Goal: Find specific page/section

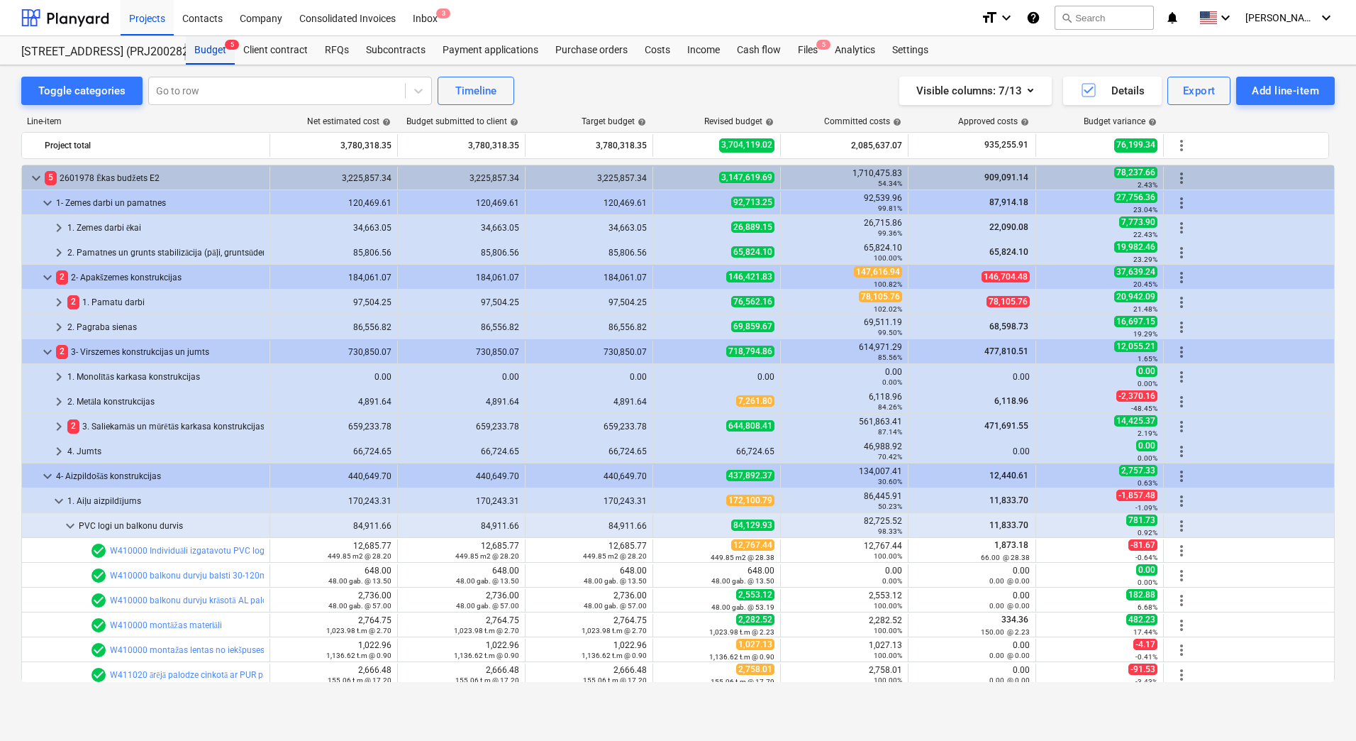
drag, startPoint x: 220, startPoint y: 45, endPoint x: 215, endPoint y: 58, distance: 14.4
click at [220, 45] on div "Budget 5" at bounding box center [210, 50] width 49 height 28
click at [144, 23] on div "Projects" at bounding box center [147, 17] width 53 height 36
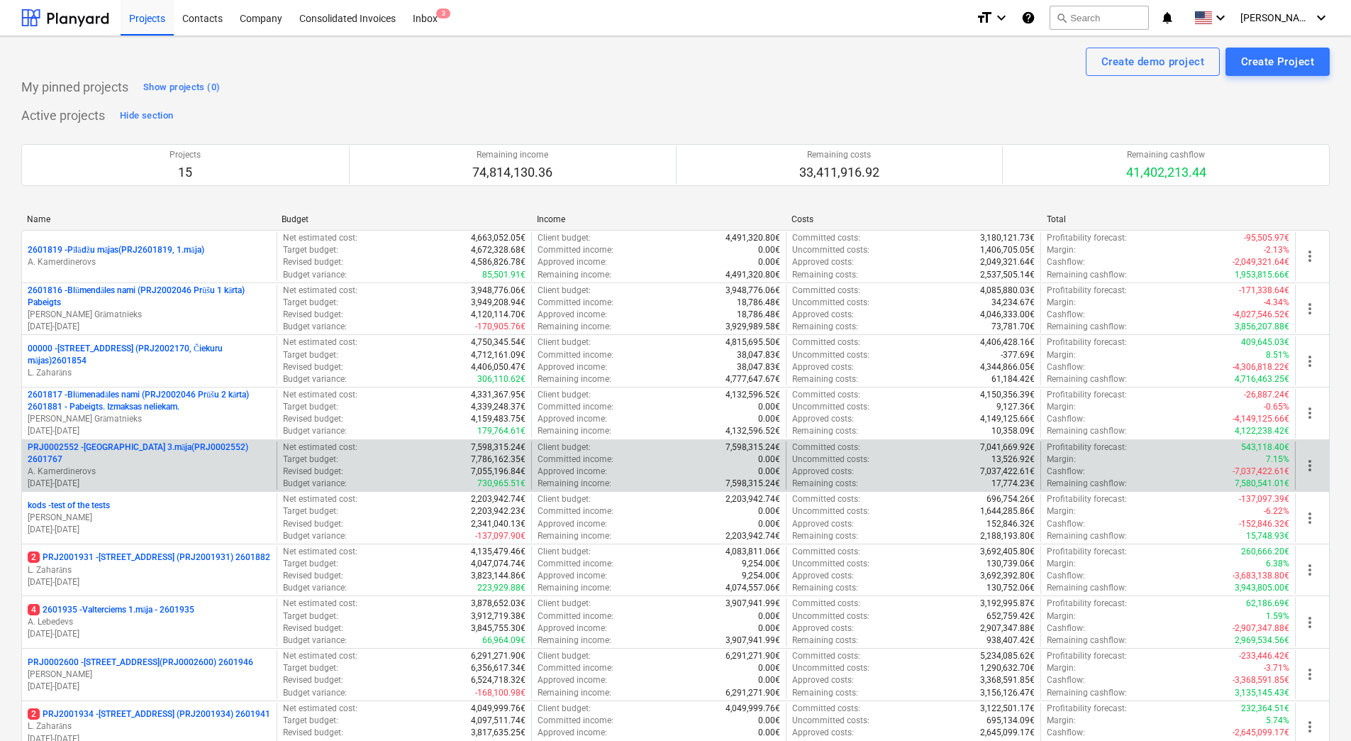
scroll to position [387, 0]
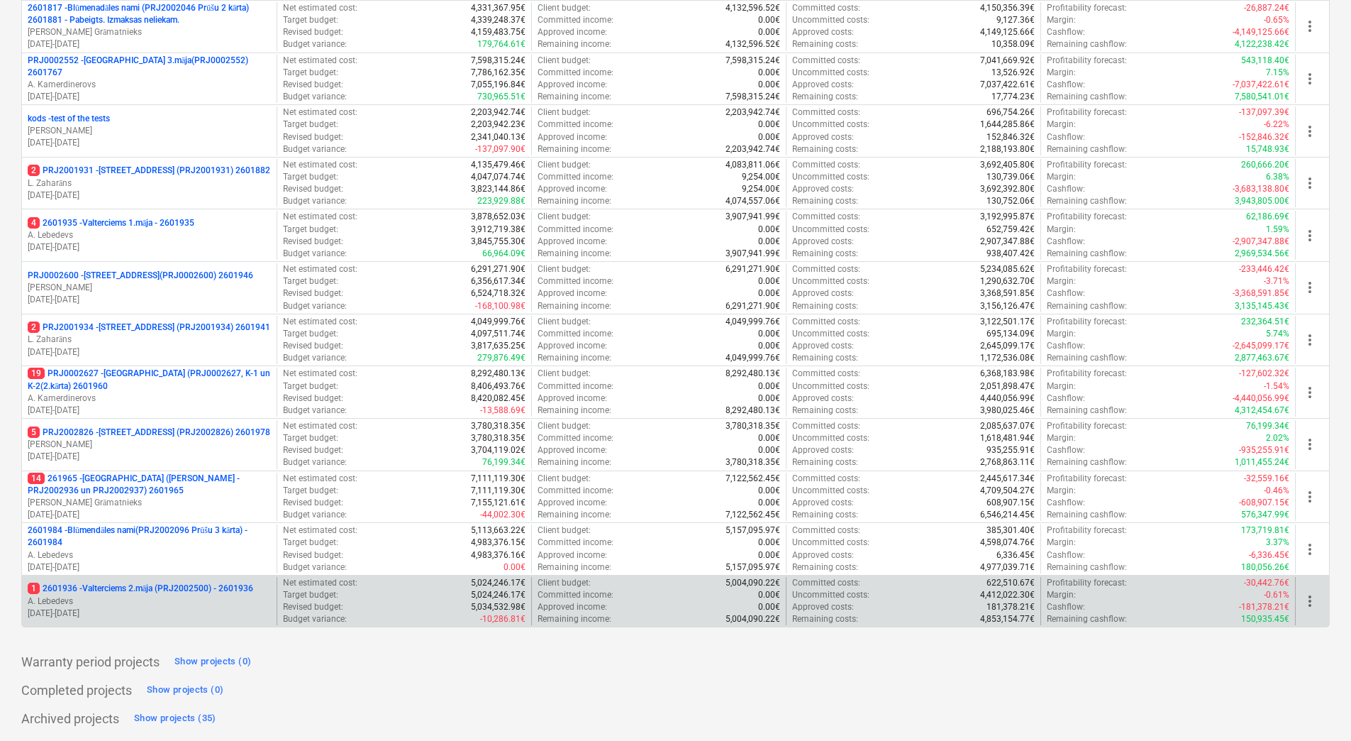
click at [141, 587] on p "1 2601936 - Valterciems 2.māja (PRJ2002500) - 2601936" at bounding box center [141, 588] width 226 height 12
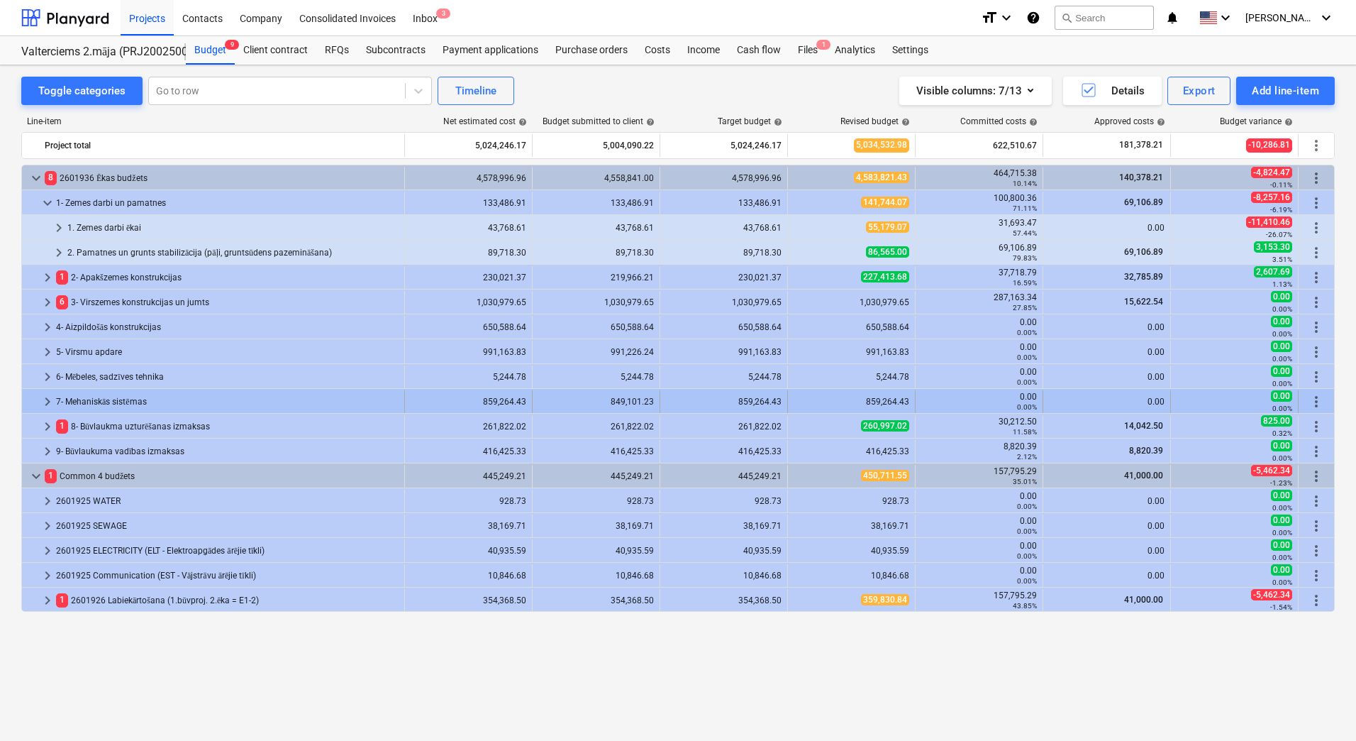
click at [45, 396] on span "keyboard_arrow_right" at bounding box center [47, 401] width 17 height 17
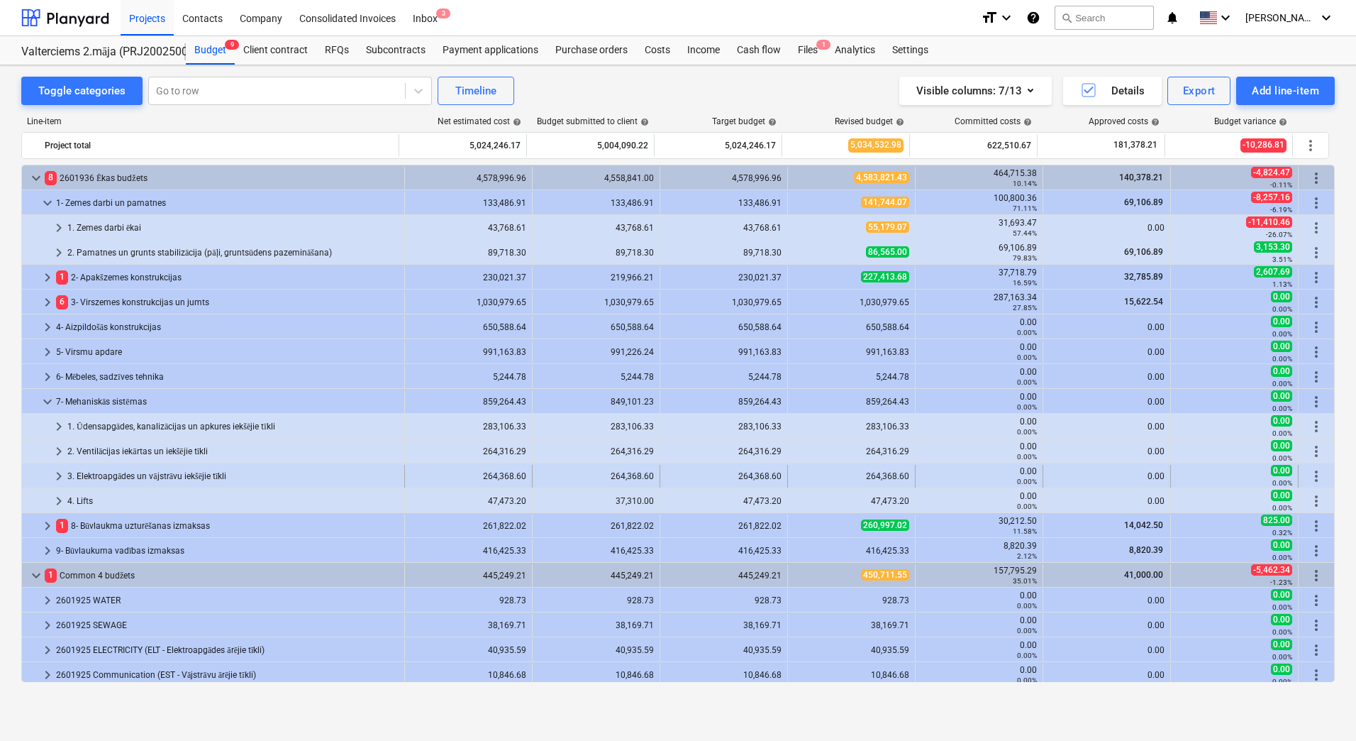
click at [57, 477] on span "keyboard_arrow_right" at bounding box center [58, 475] width 17 height 17
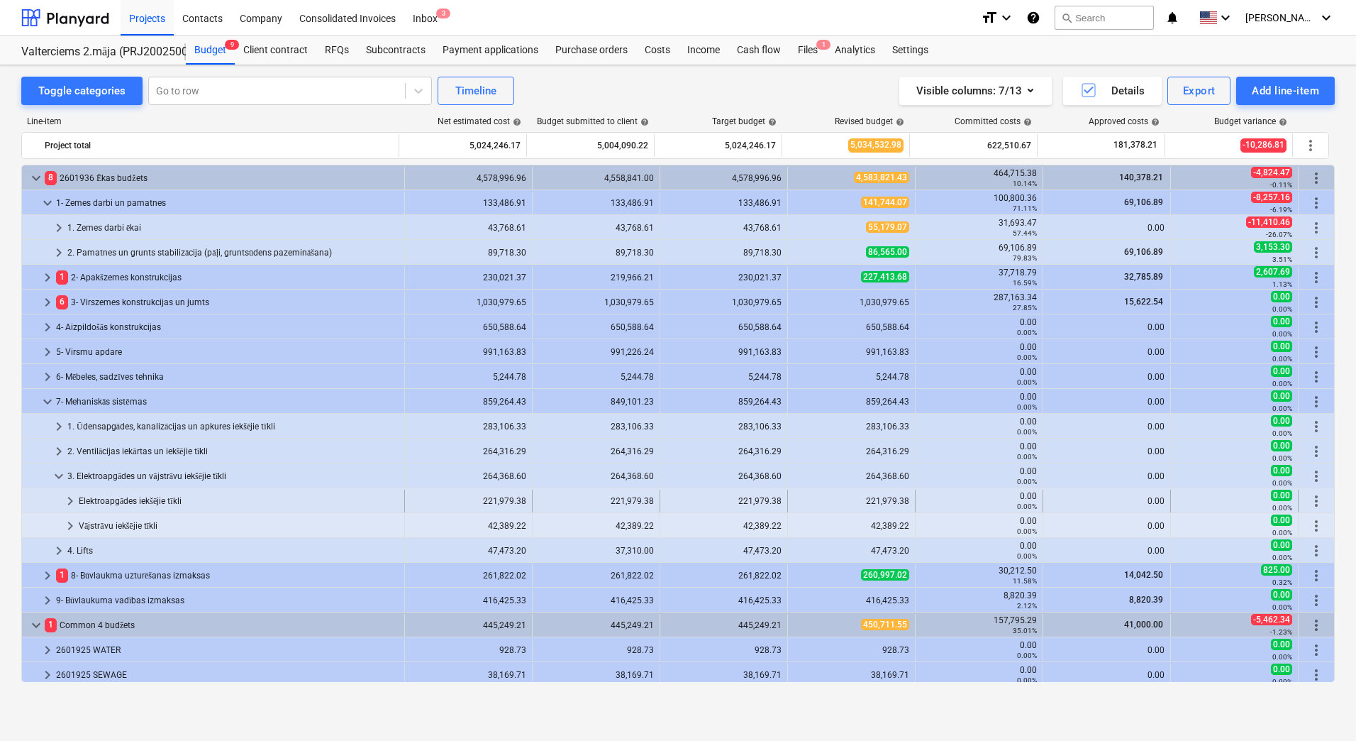
click at [67, 499] on span "keyboard_arrow_right" at bounding box center [70, 500] width 17 height 17
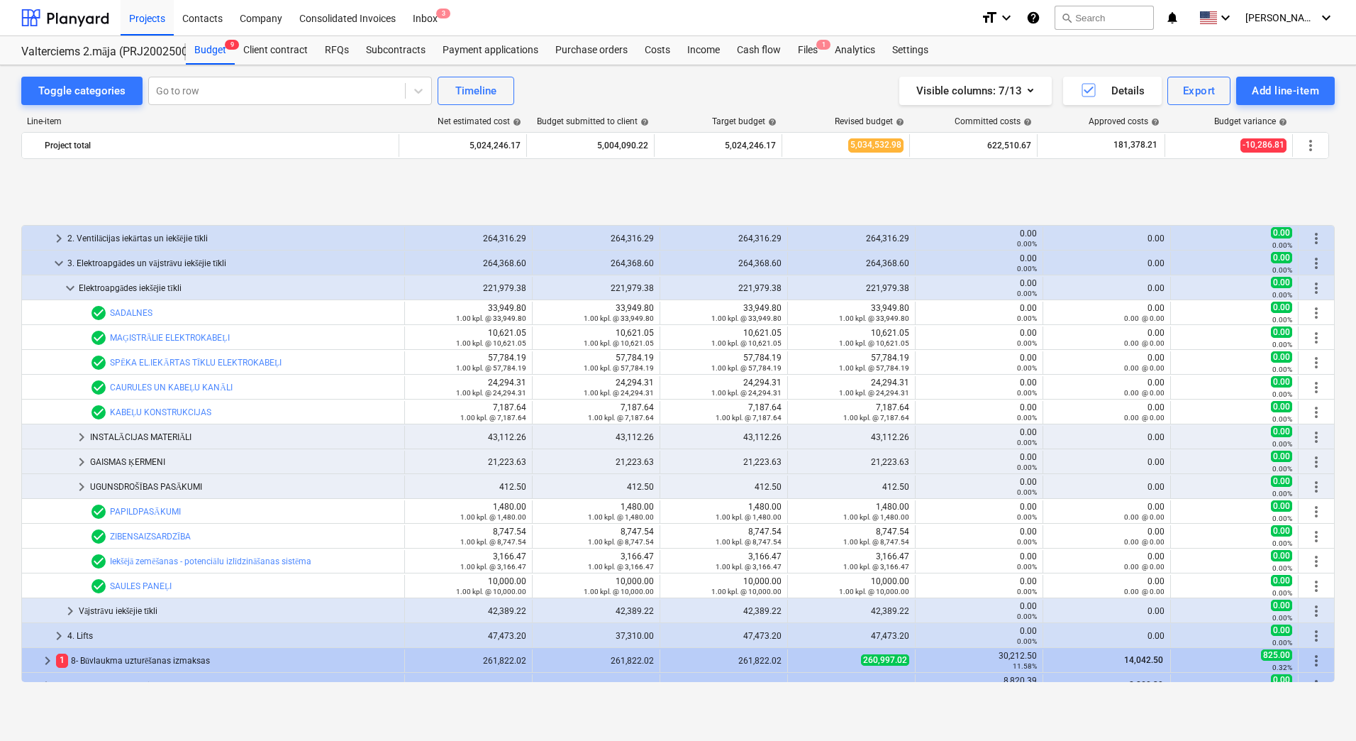
scroll to position [355, 0]
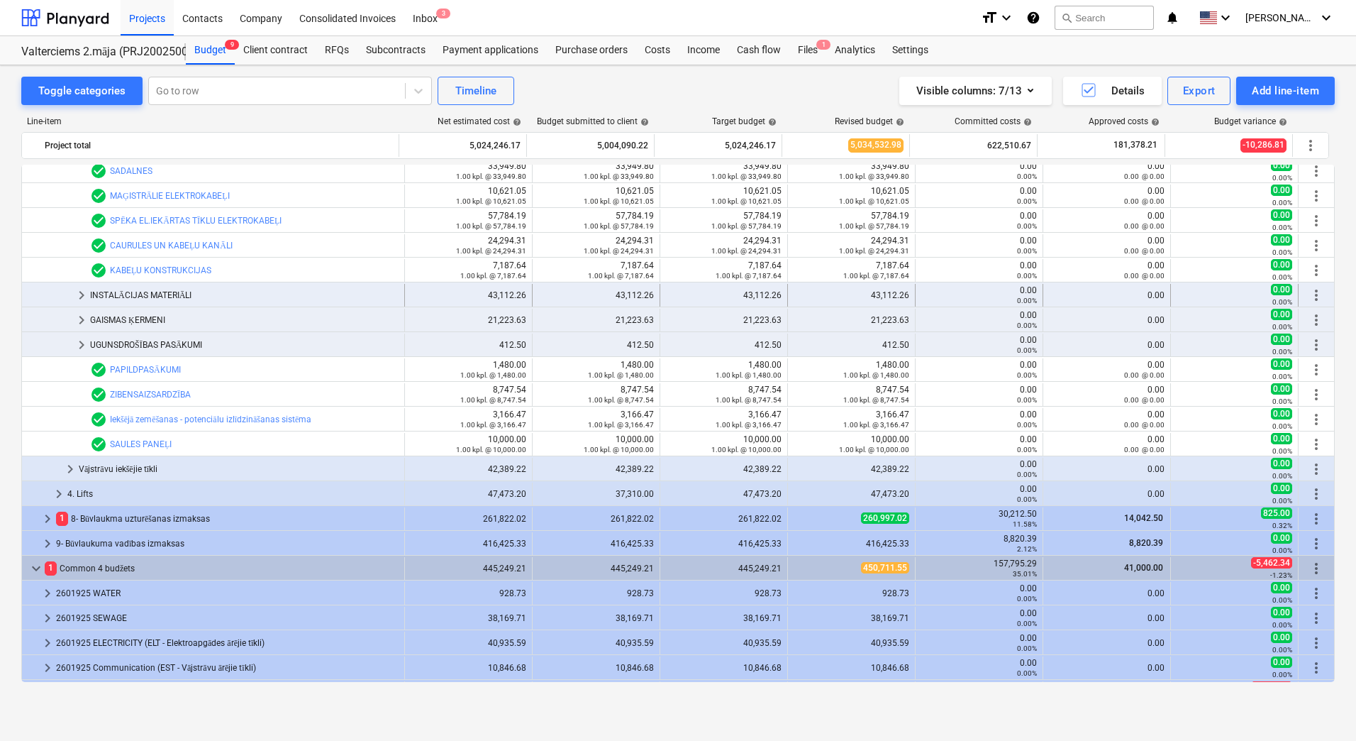
click at [154, 296] on div "INSTALĀCIJAS MATERIĀLI" at bounding box center [244, 295] width 309 height 23
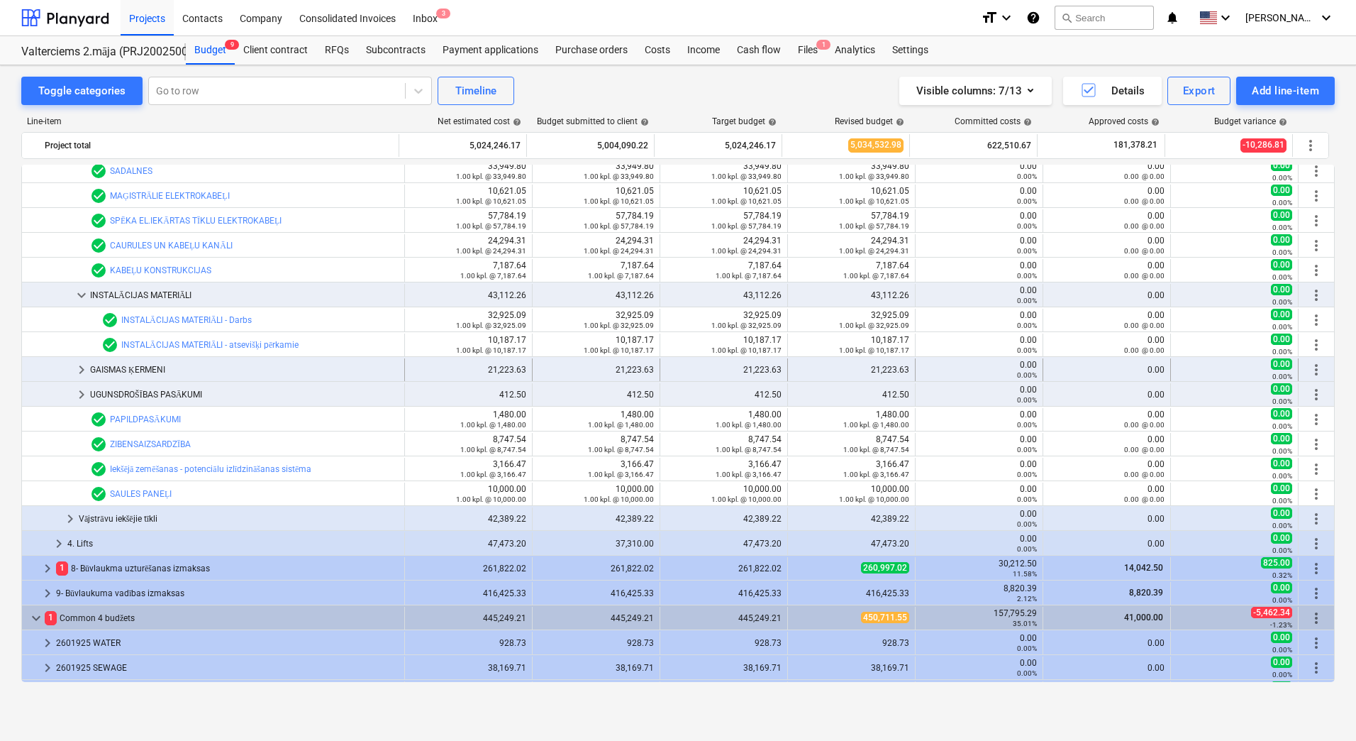
click at [177, 369] on div "GAISMAS ĶERMENI" at bounding box center [244, 369] width 309 height 23
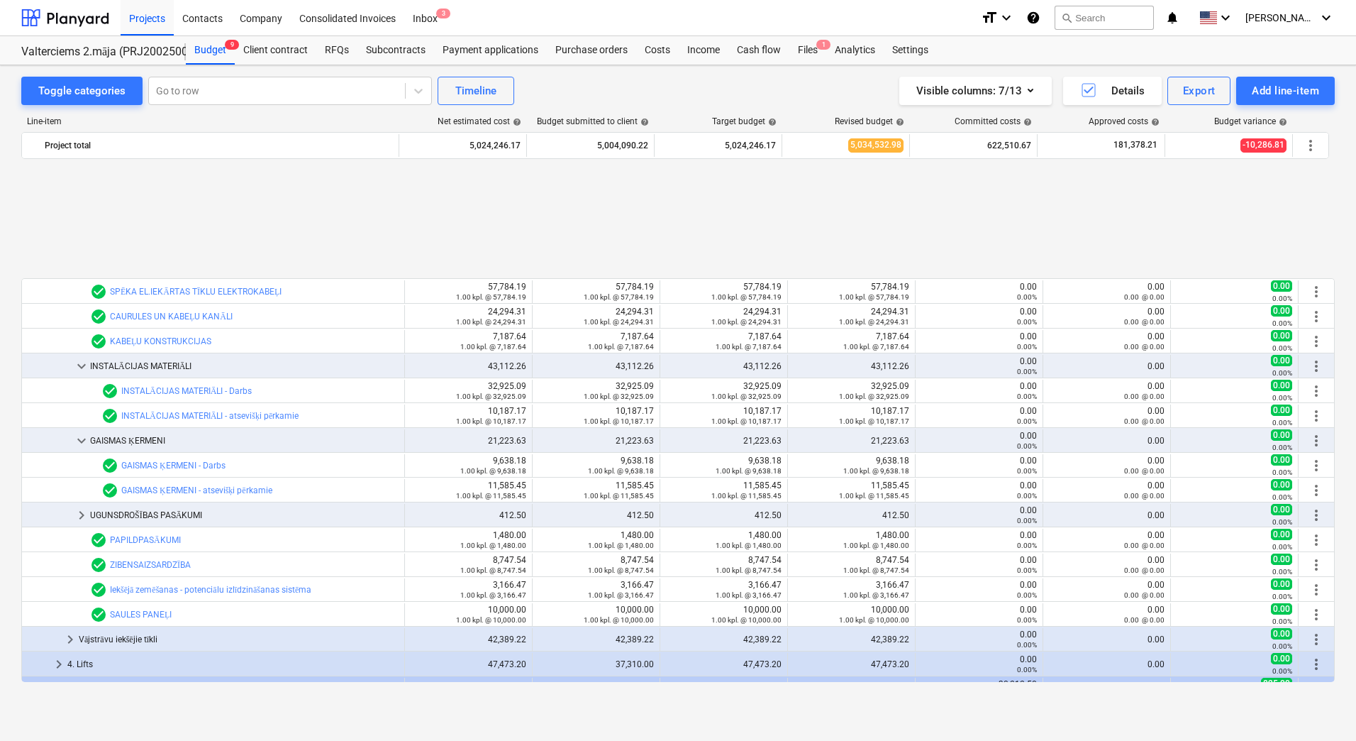
scroll to position [426, 0]
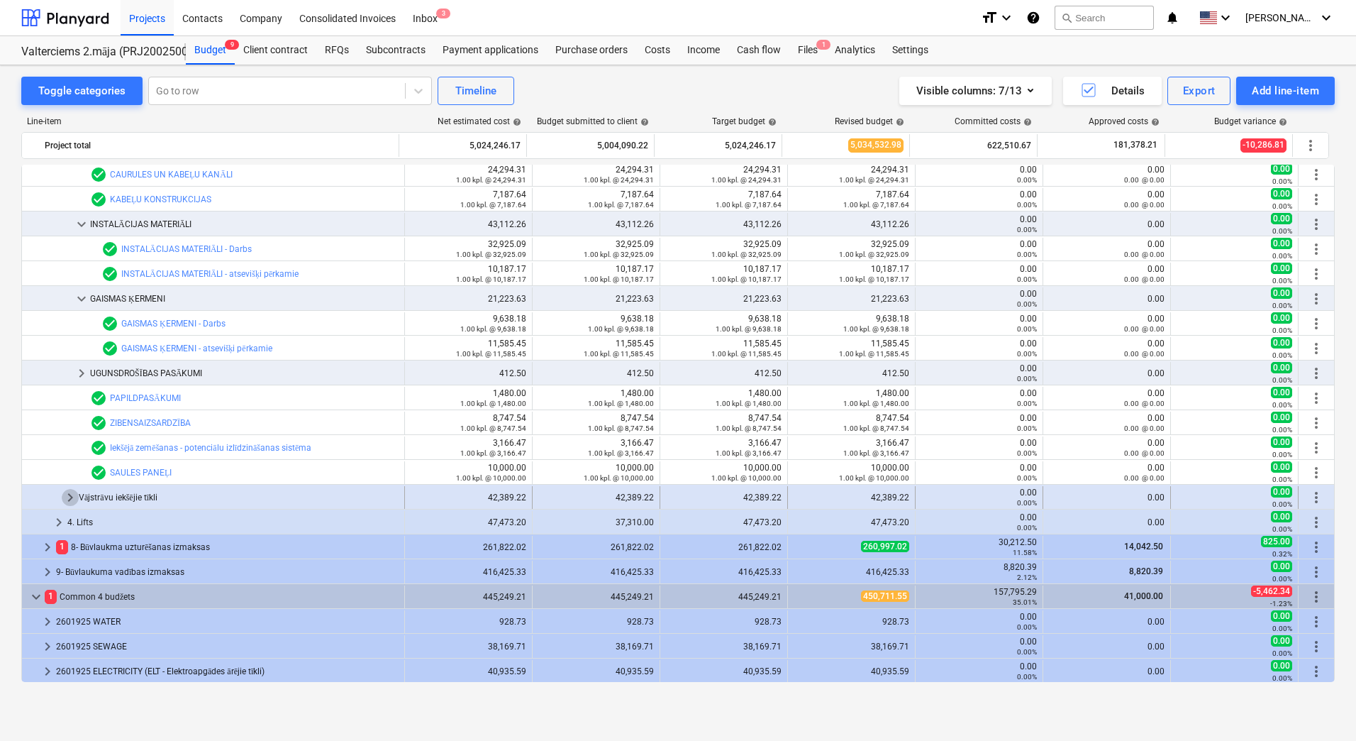
click at [70, 499] on span "keyboard_arrow_right" at bounding box center [70, 497] width 17 height 17
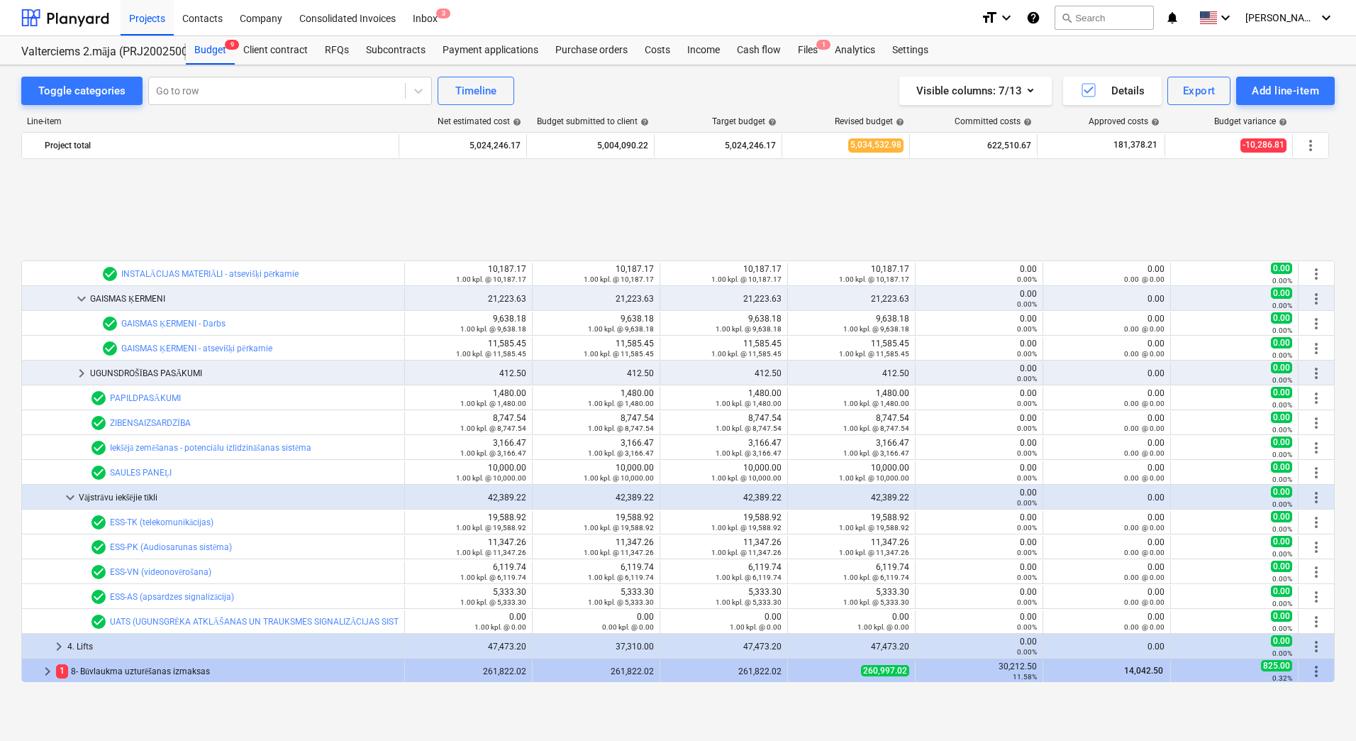
scroll to position [567, 0]
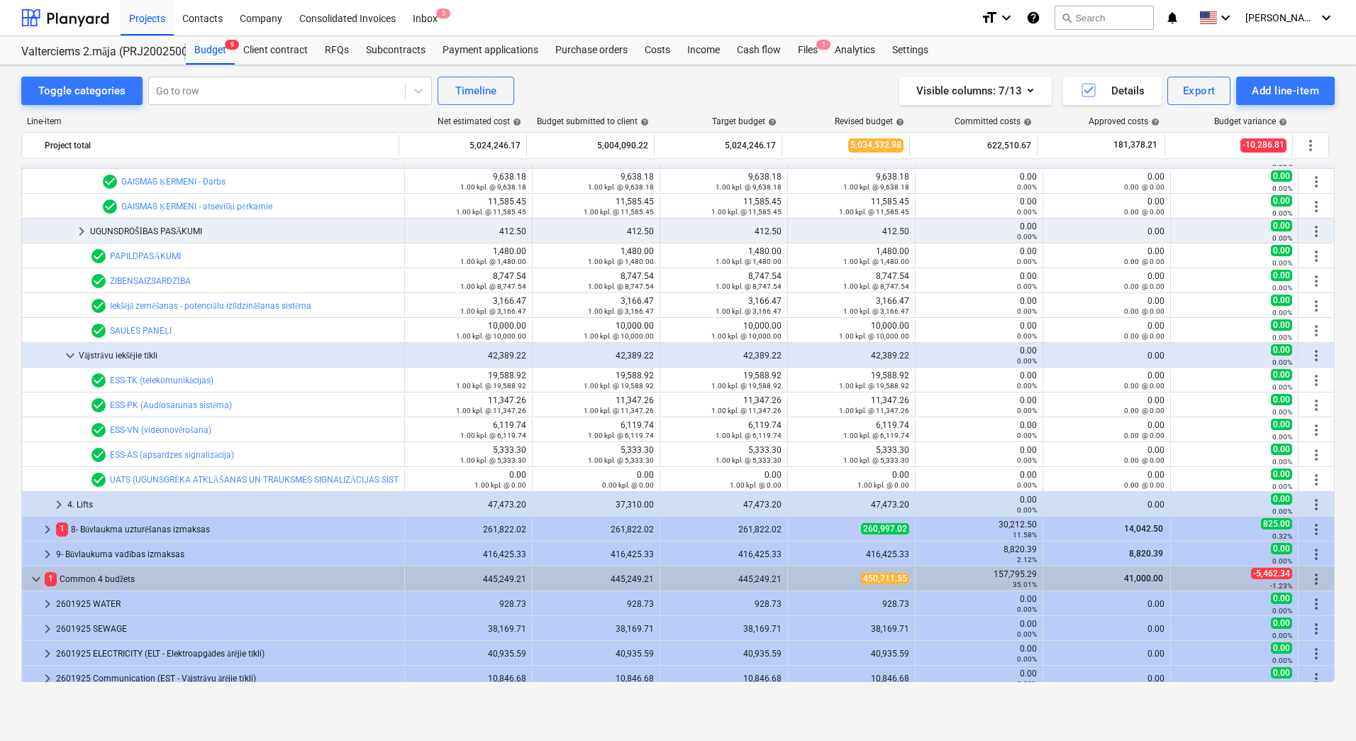
click at [15, 404] on div "Toggle categories Go to row Timeline Visible columns : 7/13 Details Export Add …" at bounding box center [678, 387] width 1356 height 645
drag, startPoint x: 8, startPoint y: 392, endPoint x: 0, endPoint y: 399, distance: 10.5
click at [8, 392] on div "Toggle categories Go to row Timeline Visible columns : 7/13 Details Export Add …" at bounding box center [678, 387] width 1356 height 645
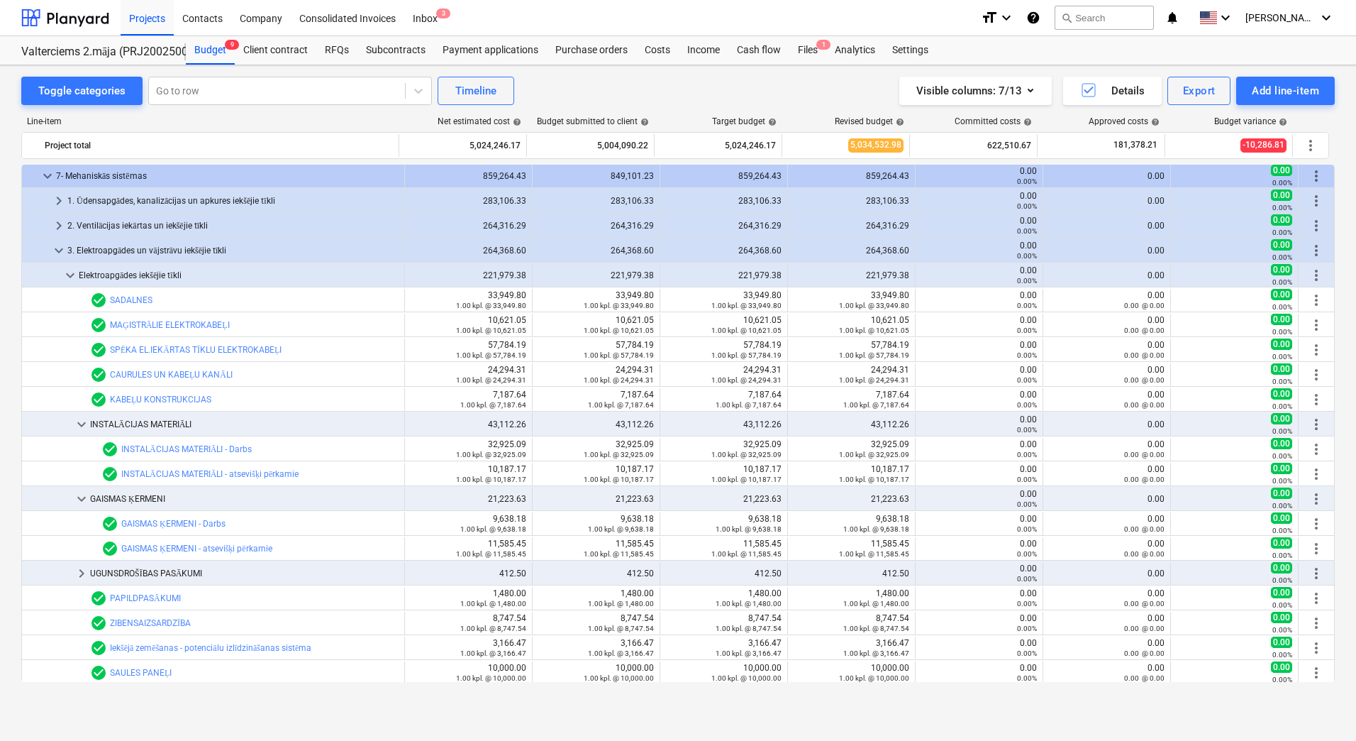
scroll to position [213, 0]
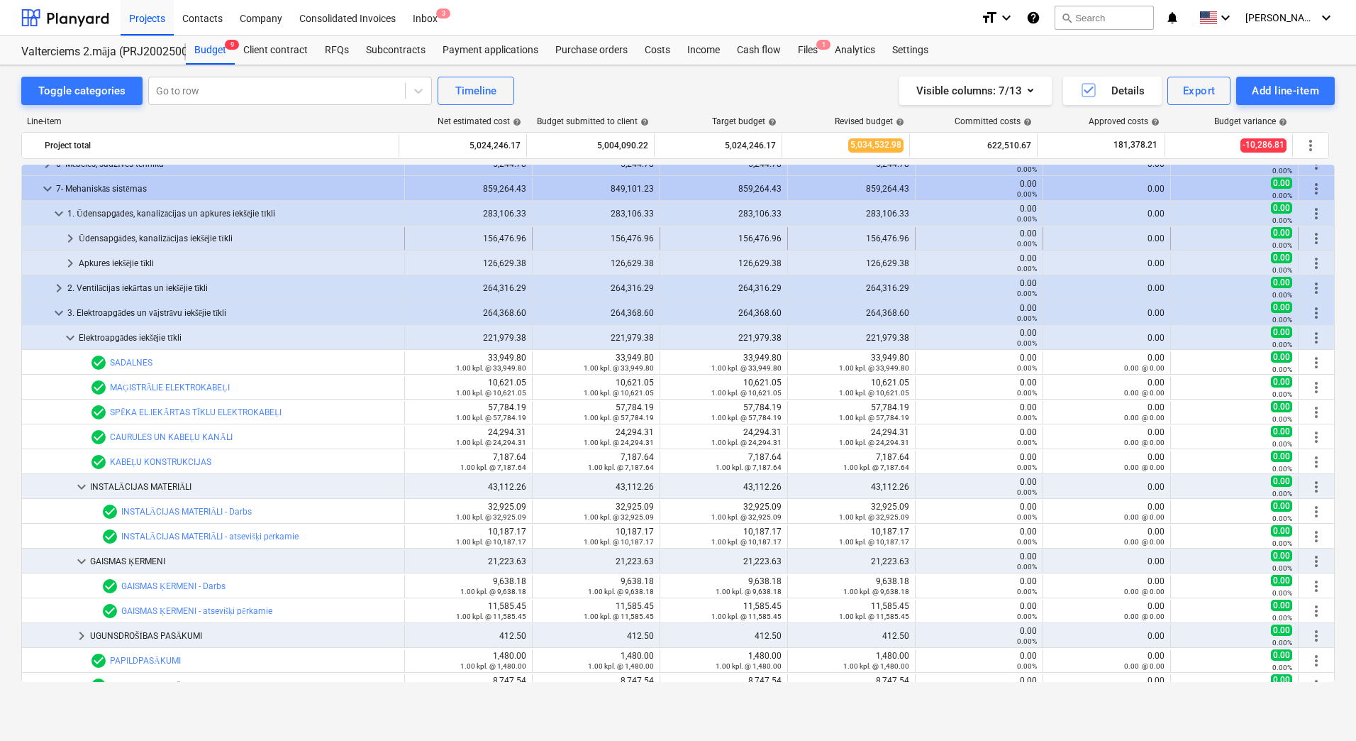
click at [67, 231] on span "keyboard_arrow_right" at bounding box center [70, 238] width 17 height 17
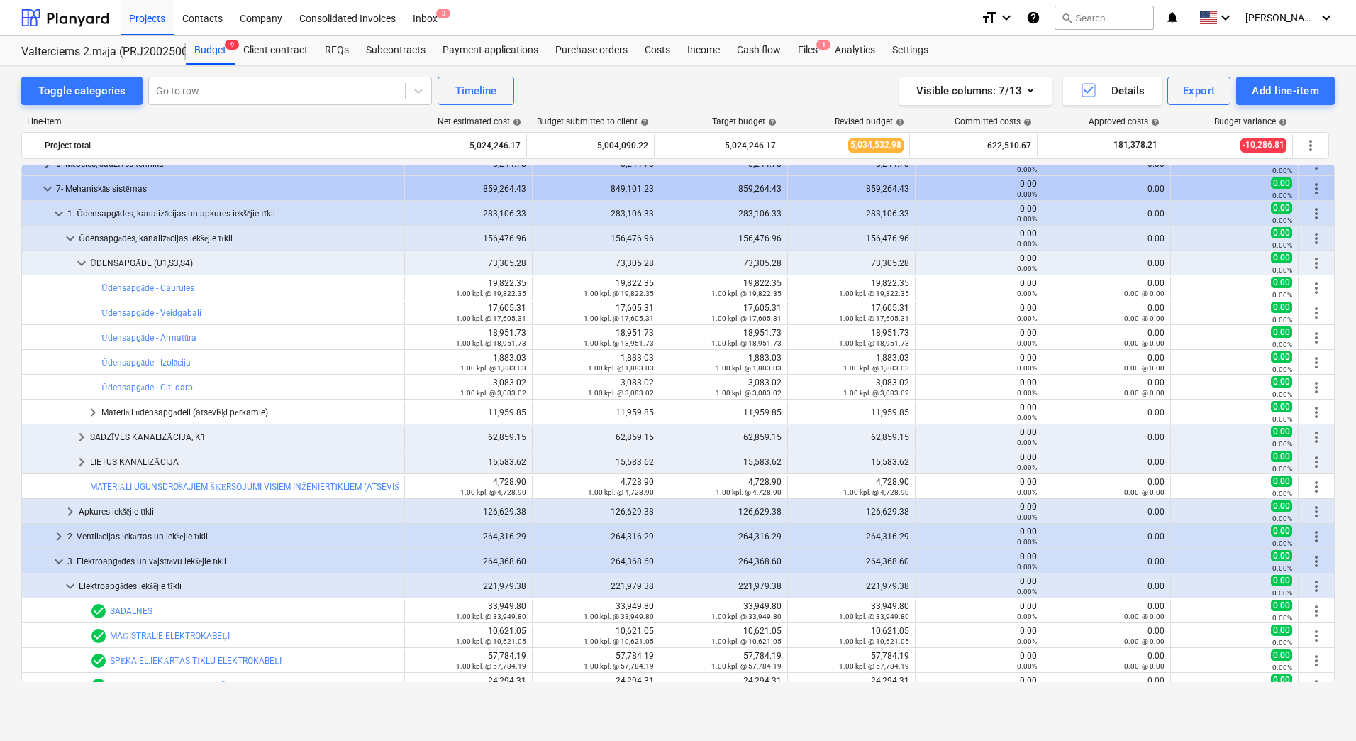
click at [0, 415] on div "Toggle categories Go to row Timeline Visible columns : 7/13 Details Export Add …" at bounding box center [678, 387] width 1356 height 645
click at [84, 462] on span "keyboard_arrow_right" at bounding box center [81, 461] width 17 height 17
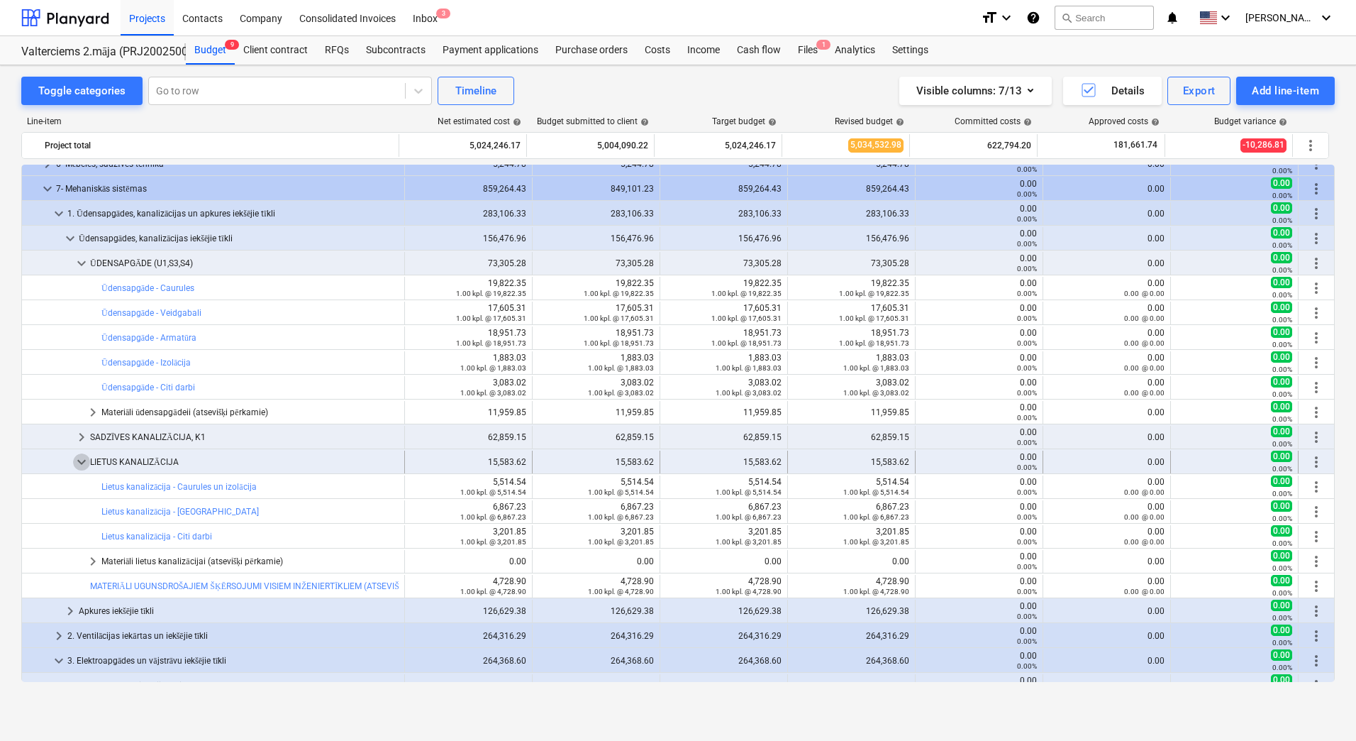
click at [77, 462] on span "keyboard_arrow_down" at bounding box center [81, 461] width 17 height 17
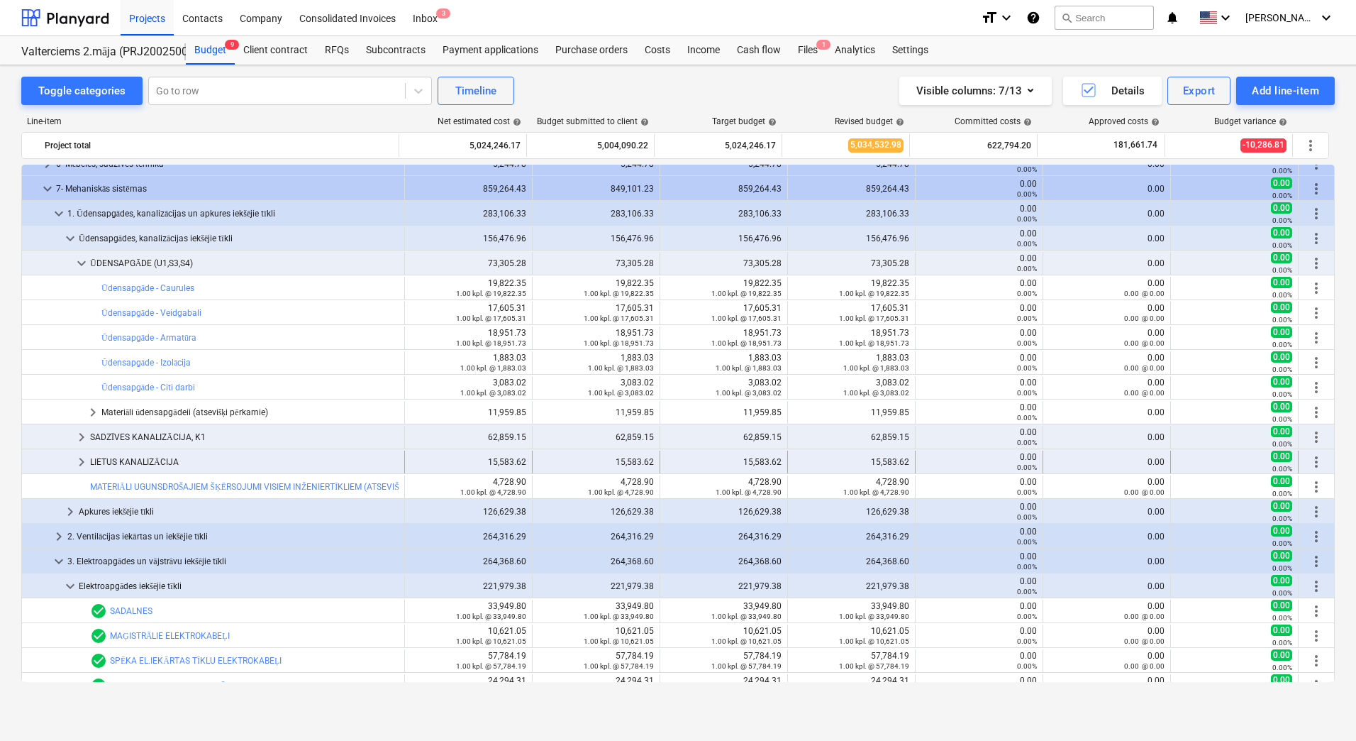
click at [79, 458] on span "keyboard_arrow_right" at bounding box center [81, 461] width 17 height 17
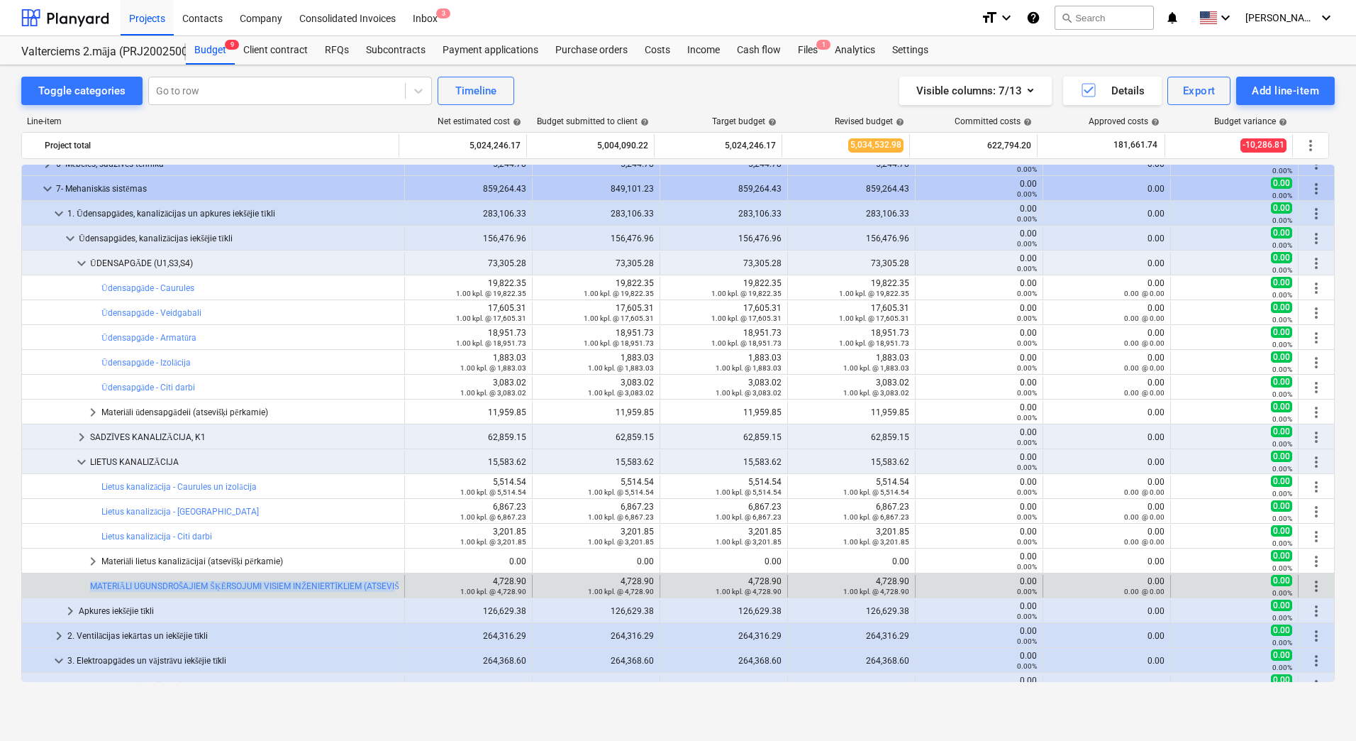
drag, startPoint x: 83, startPoint y: 585, endPoint x: 394, endPoint y: 587, distance: 310.7
click at [394, 587] on div "bar_chart MATERIĀLI UGUNSDROŠAJIEM ŠĶĒRSOJUMI VISIEM INŽENIERTĪKLIEM (ATSEVIŠĶI…" at bounding box center [213, 586] width 383 height 23
click at [213, 583] on link "MATERIĀLI UGUNSDROŠAJIEM ŠĶĒRSOJUMI VISIEM INŽENIERTĪKLIEM (ATSEVIŠĶI PĒRKAMIE)" at bounding box center [272, 586] width 364 height 10
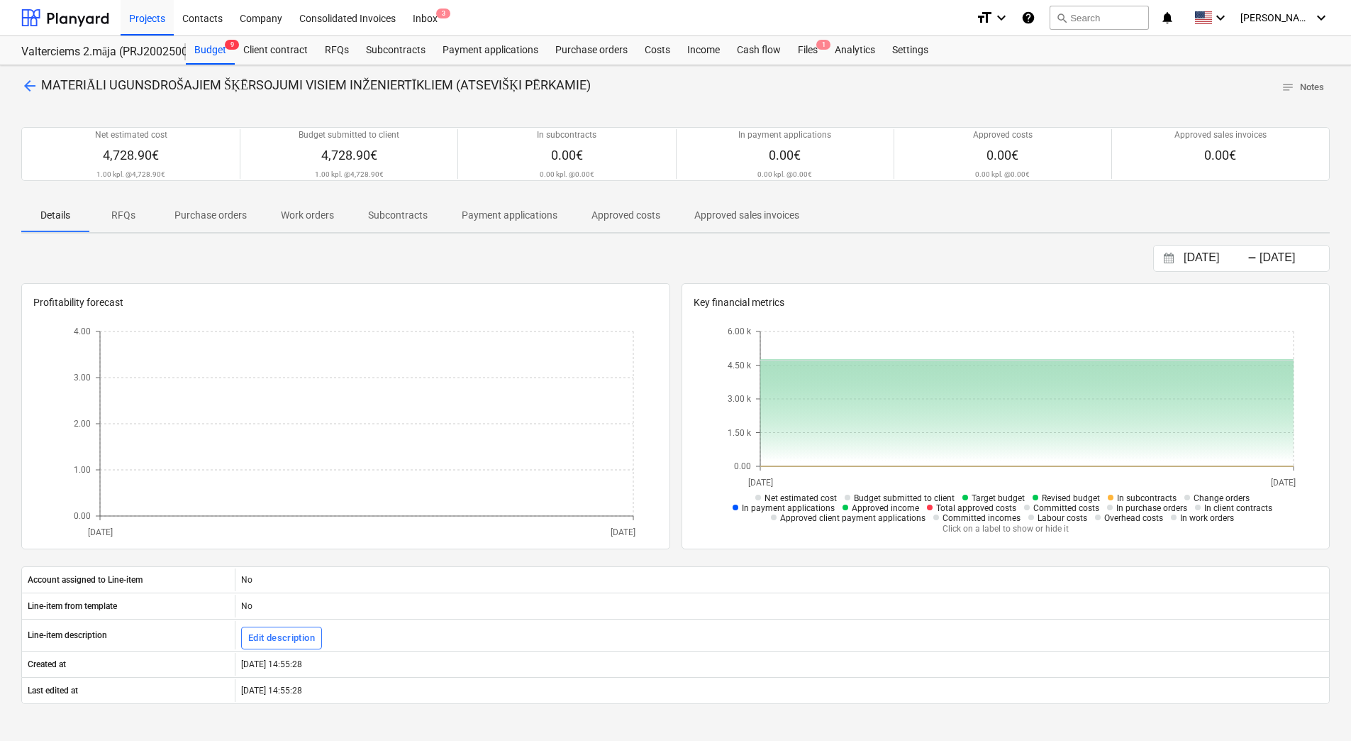
drag, startPoint x: 45, startPoint y: 82, endPoint x: 587, endPoint y: 77, distance: 541.2
click at [587, 77] on span "MATERIĀLI UGUNSDROŠAJIEM ŠĶĒRSOJUMI VISIEM INŽENIERTĪKLIEM (ATSEVIŠĶI PĒRKAMIE)" at bounding box center [316, 84] width 550 height 15
copy span "MATERIĀLI UGUNSDROŠAJIEM ŠĶĒRSOJUMI VISIEM INŽENIERTĪKLIEM (ATSEVIŠĶI PĒRKAMIE)"
click at [24, 83] on span "arrow_back" at bounding box center [29, 85] width 17 height 17
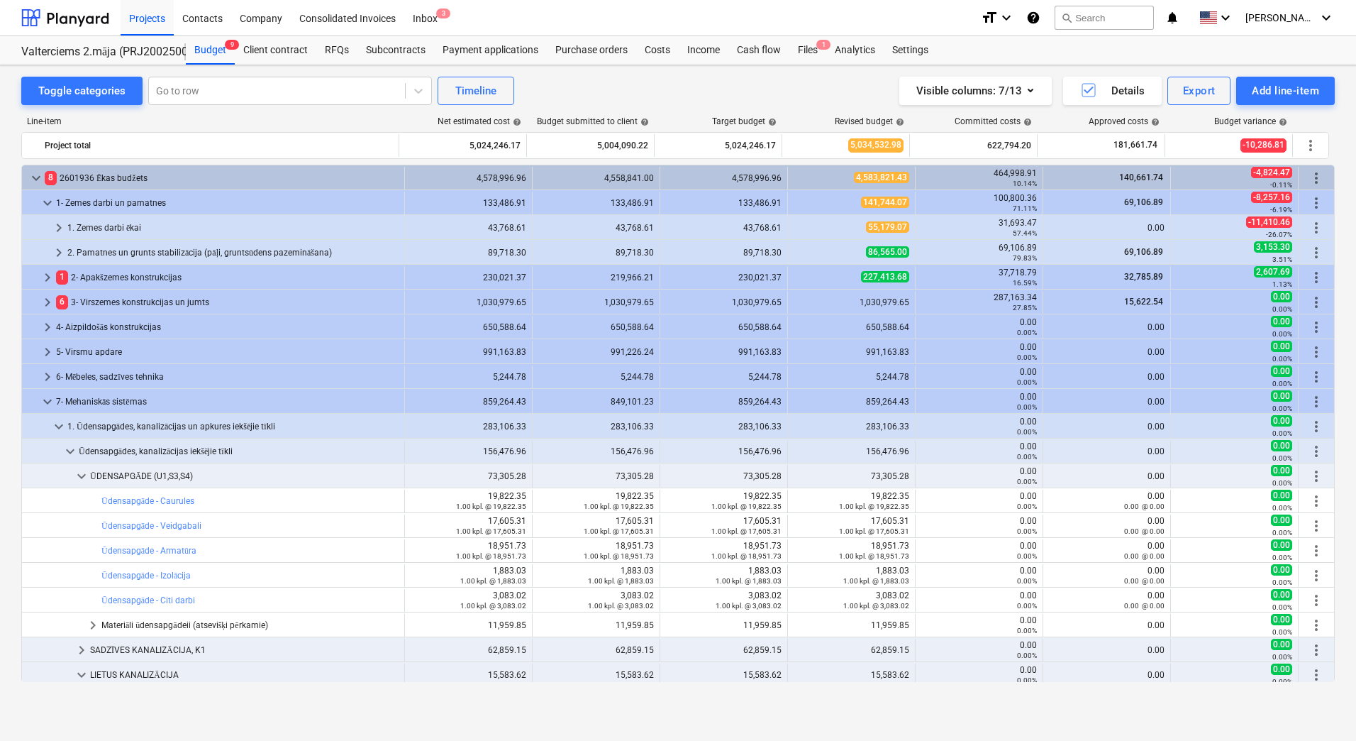
scroll to position [213, 0]
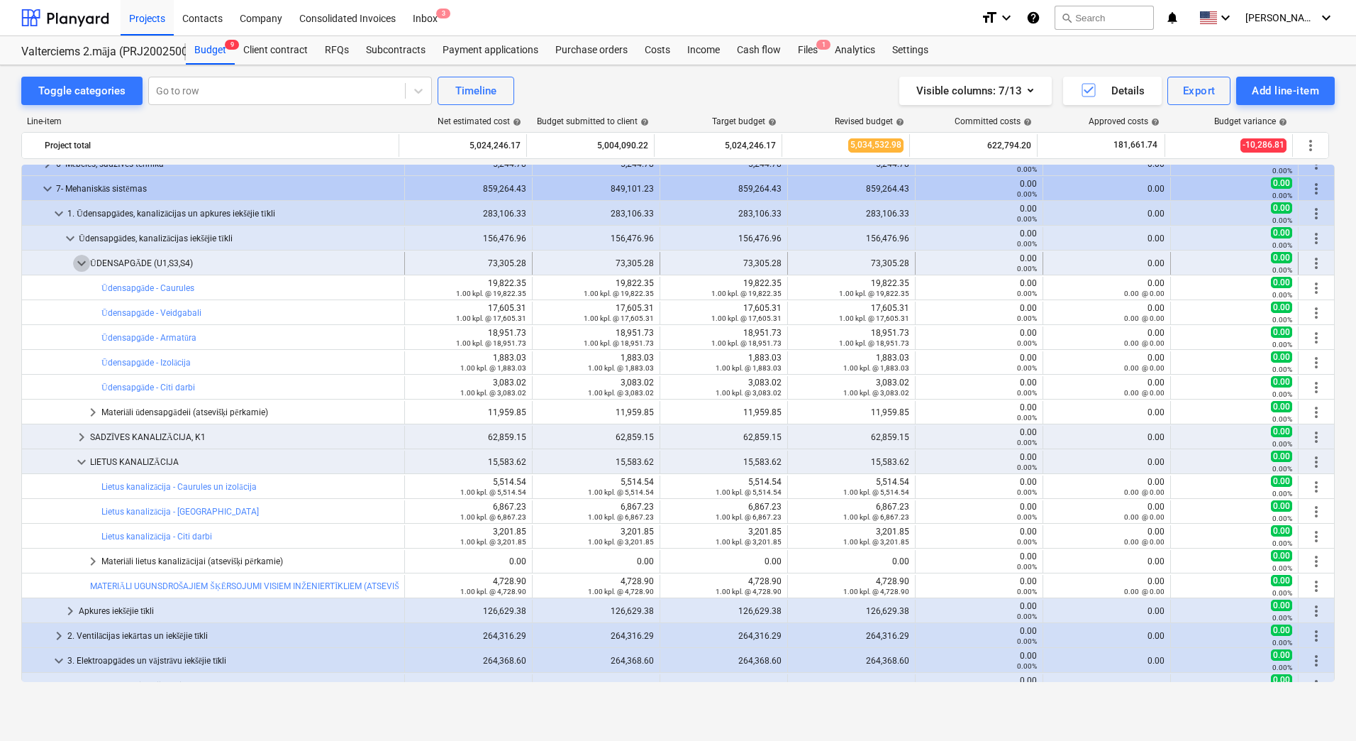
click at [85, 267] on span "keyboard_arrow_down" at bounding box center [81, 263] width 17 height 17
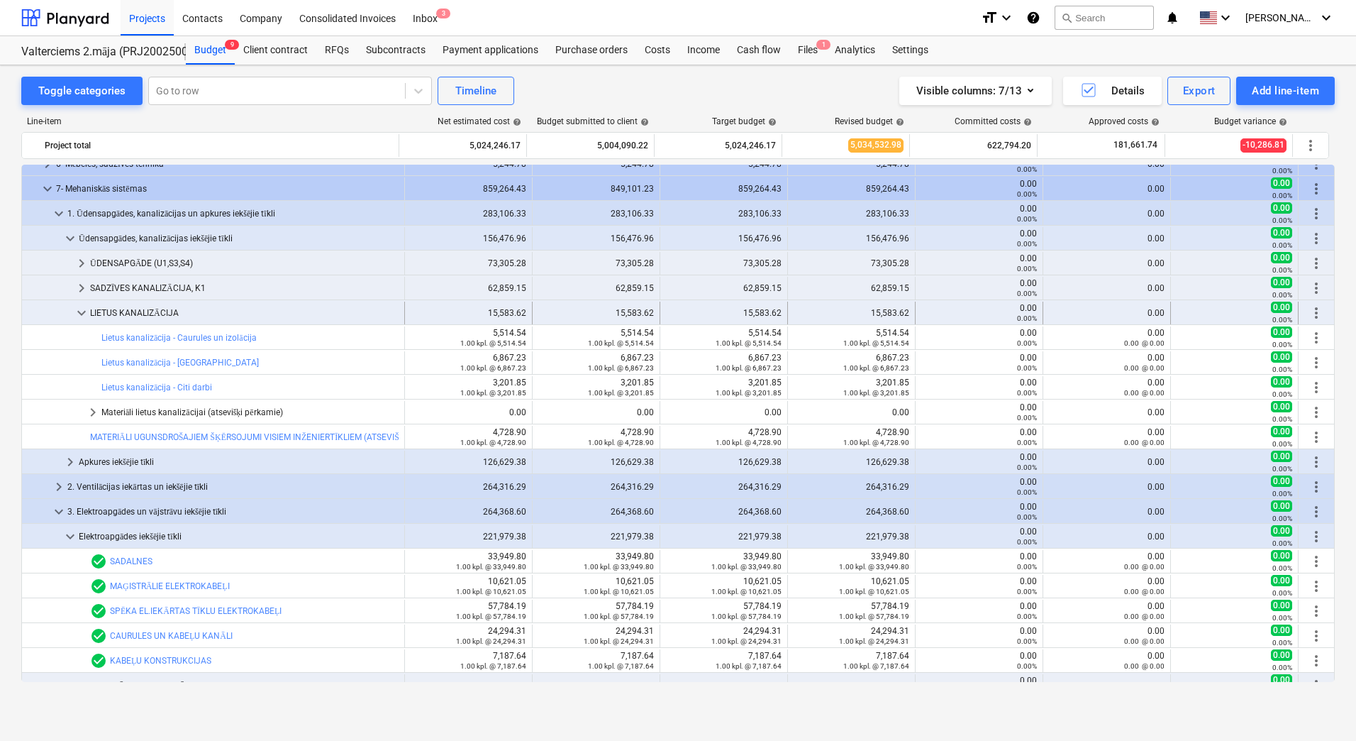
click at [82, 314] on span "keyboard_arrow_down" at bounding box center [81, 312] width 17 height 17
